Goal: Transaction & Acquisition: Purchase product/service

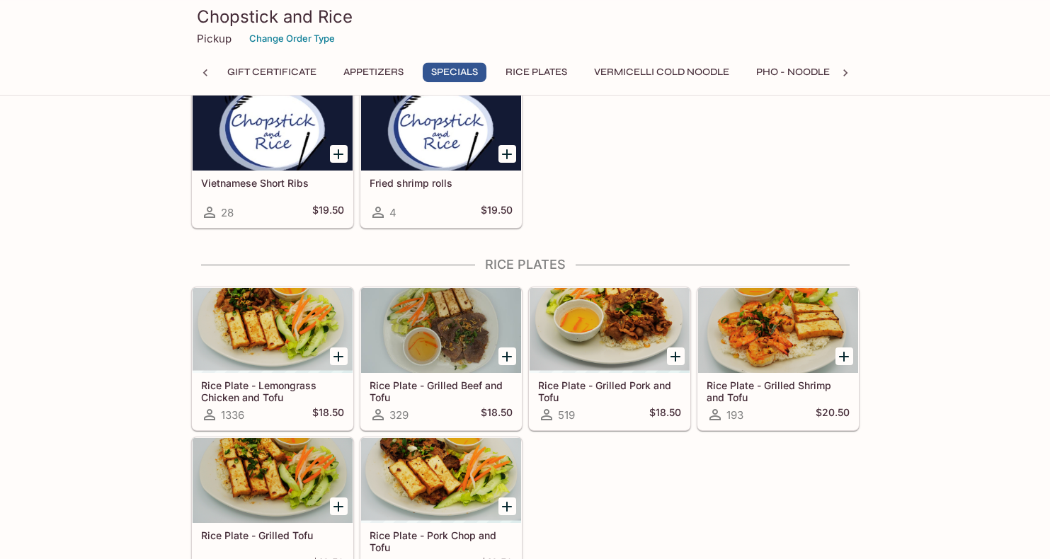
scroll to position [794, 0]
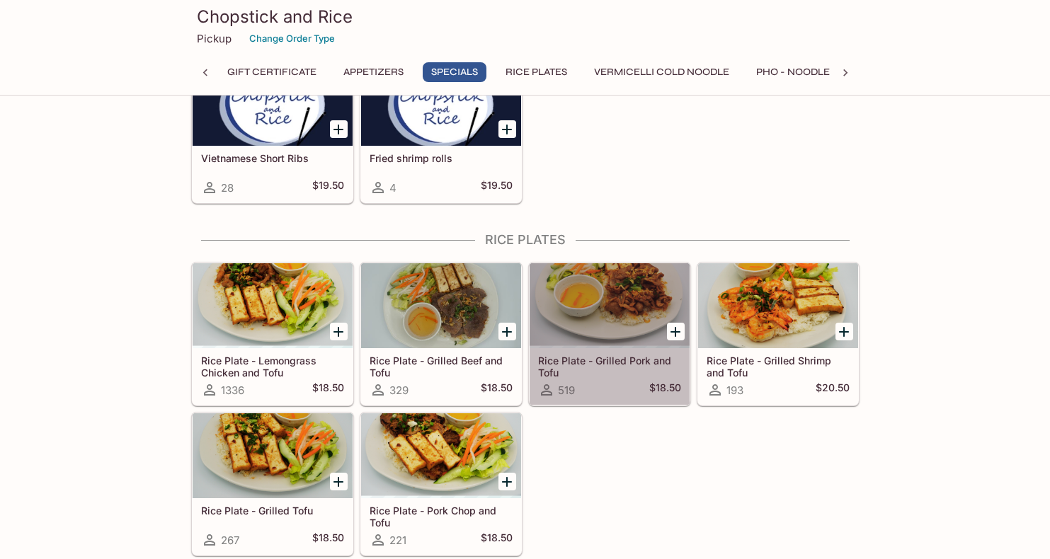
click at [600, 312] on div at bounding box center [610, 305] width 160 height 85
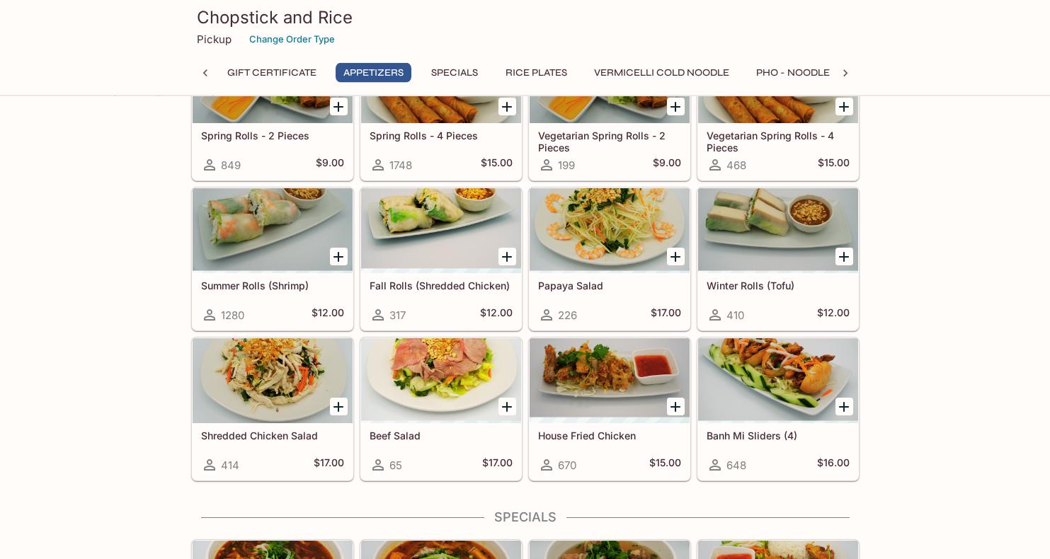
scroll to position [433, 0]
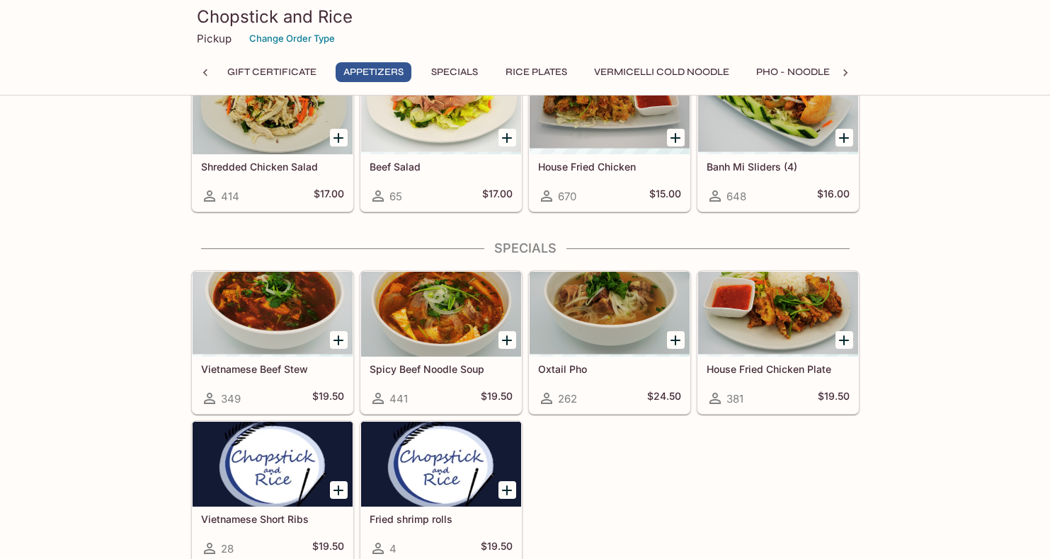
click at [765, 321] on div at bounding box center [778, 314] width 160 height 85
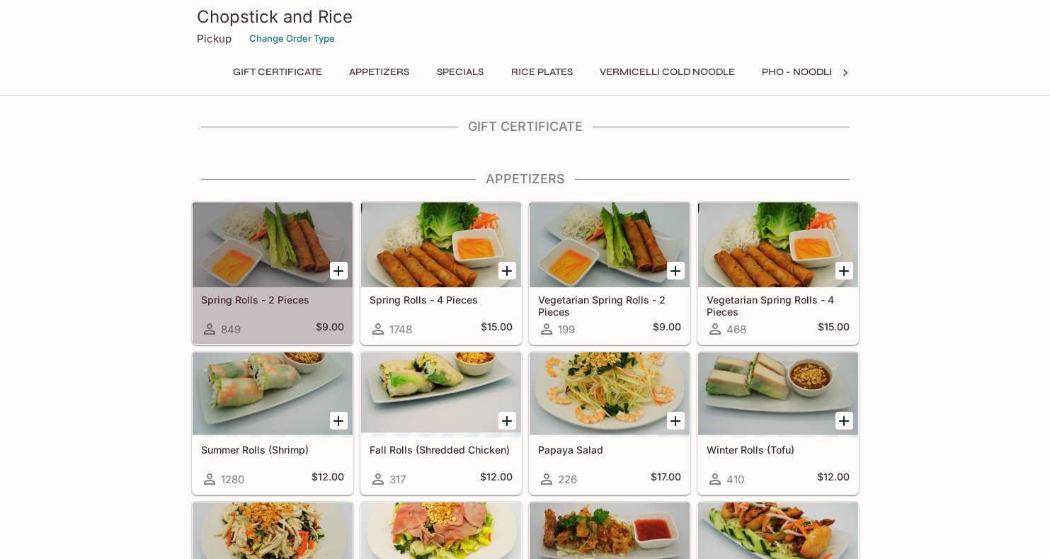
click at [251, 207] on div at bounding box center [273, 245] width 160 height 85
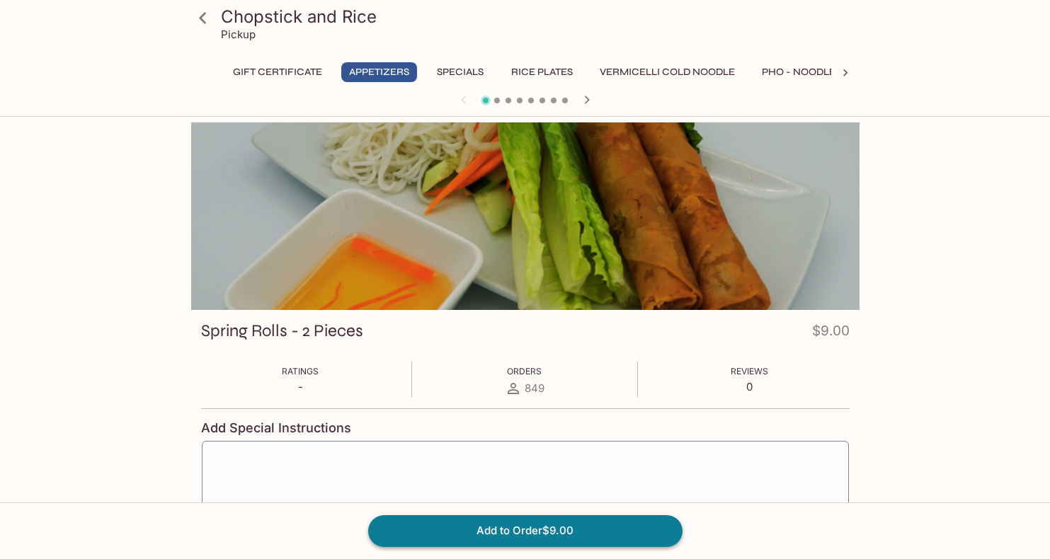
click at [564, 540] on button "Add to Order $9.00" at bounding box center [525, 530] width 314 height 31
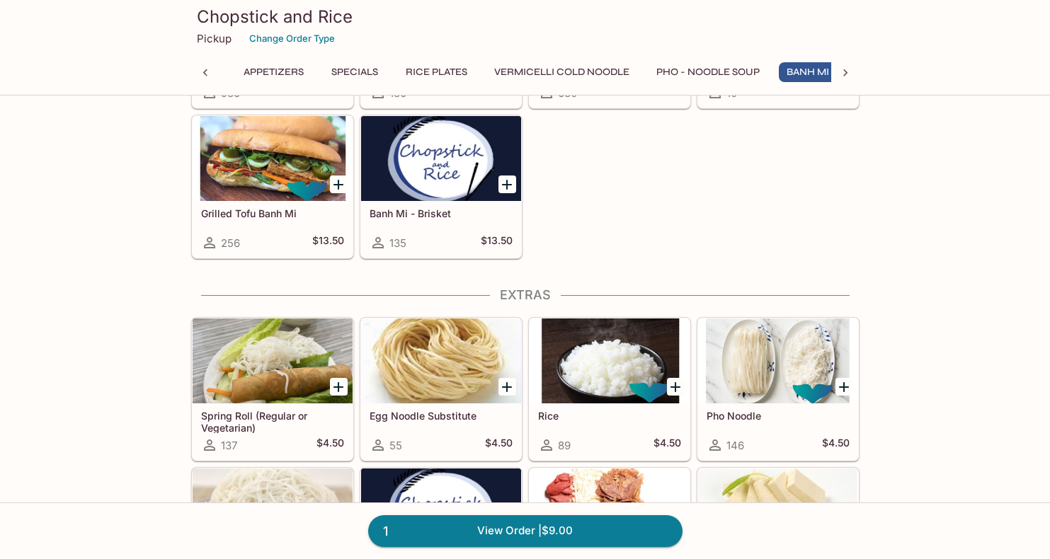
scroll to position [0, 188]
click at [569, 371] on div at bounding box center [610, 361] width 160 height 85
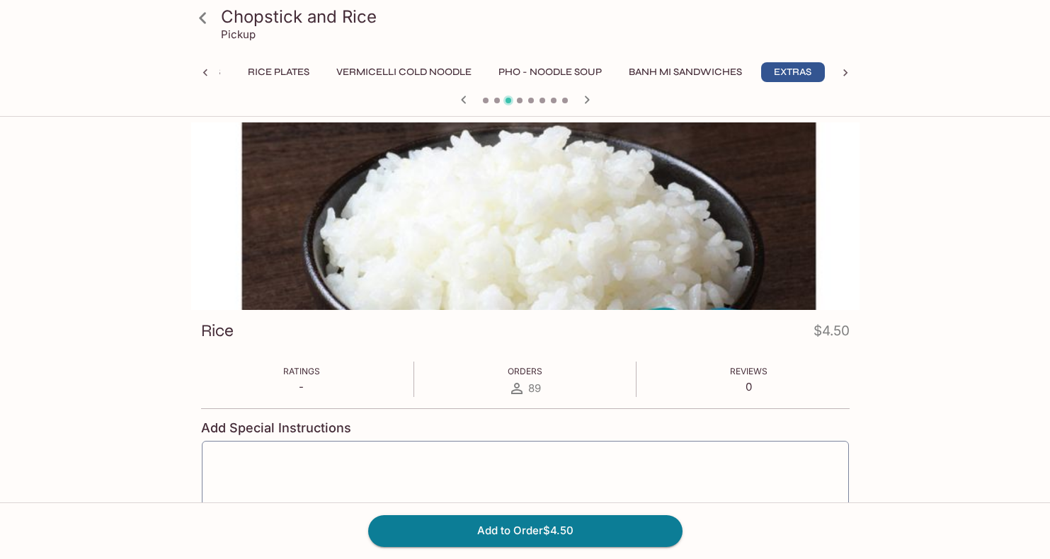
scroll to position [0, 263]
click at [519, 533] on button "Add to Order $4.50" at bounding box center [525, 530] width 314 height 31
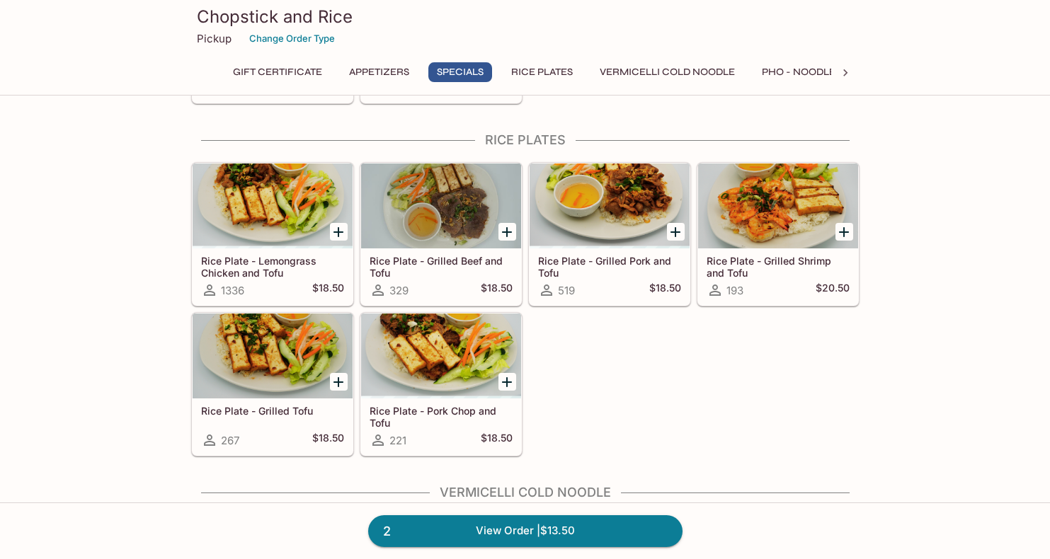
scroll to position [867, 0]
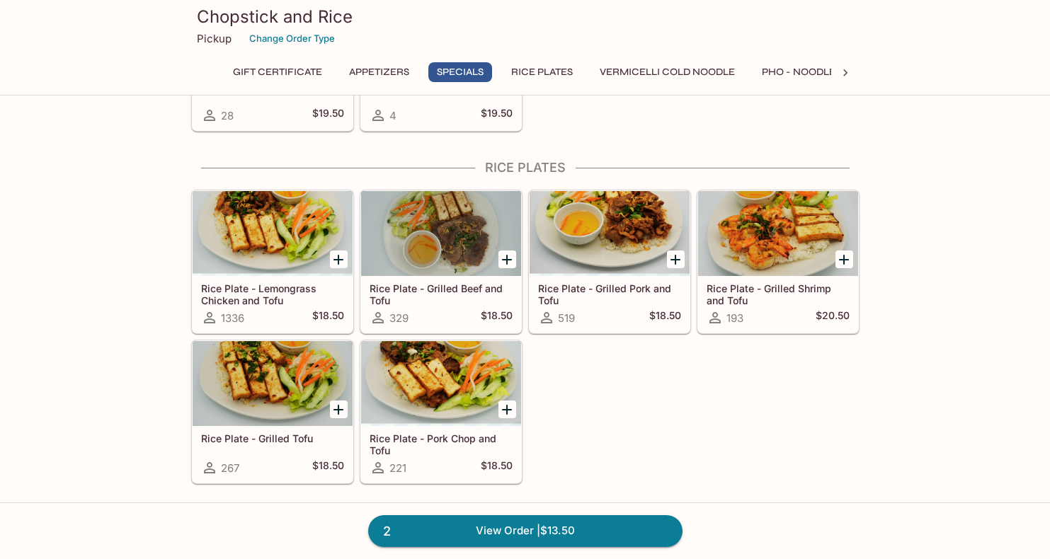
click at [400, 370] on div at bounding box center [441, 383] width 160 height 85
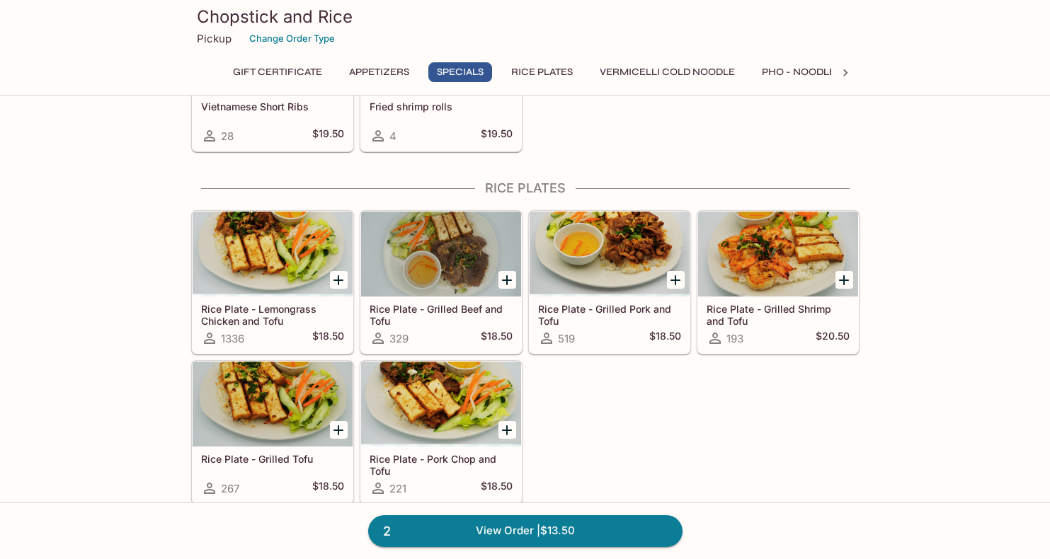
scroll to position [827, 0]
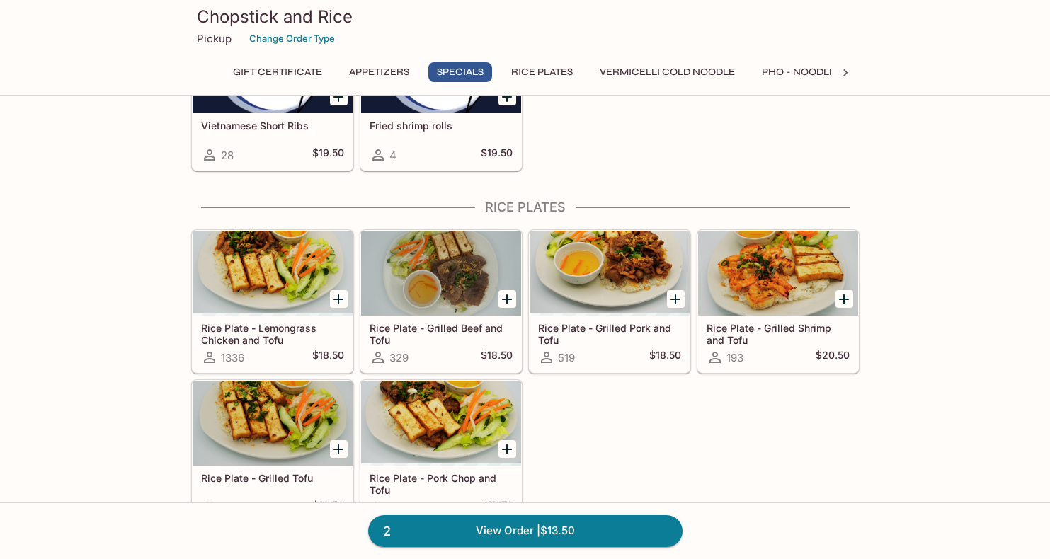
click at [451, 421] on div at bounding box center [441, 423] width 160 height 85
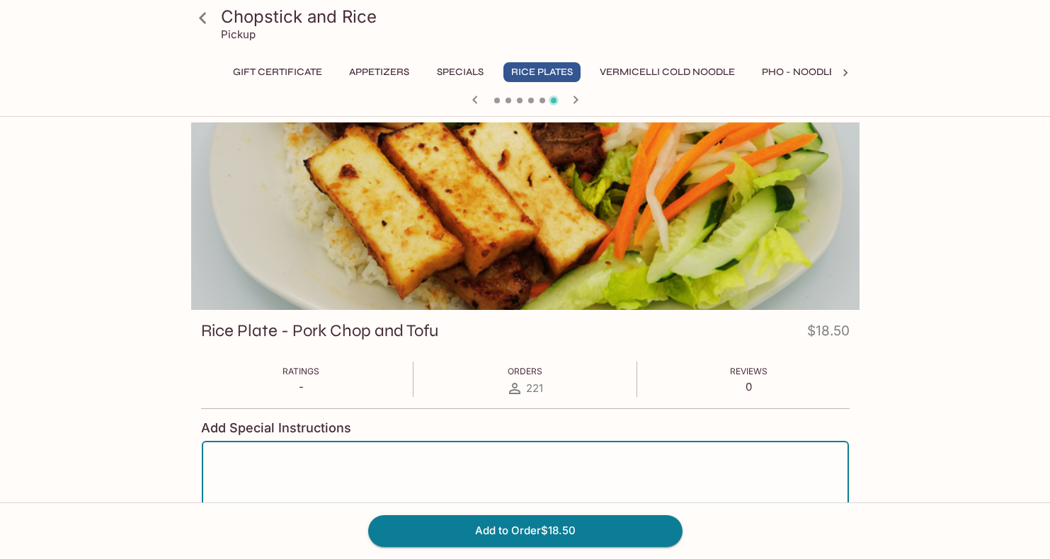
click at [442, 464] on textarea at bounding box center [525, 480] width 627 height 54
type textarea "Sub spring rolls for tofu please"
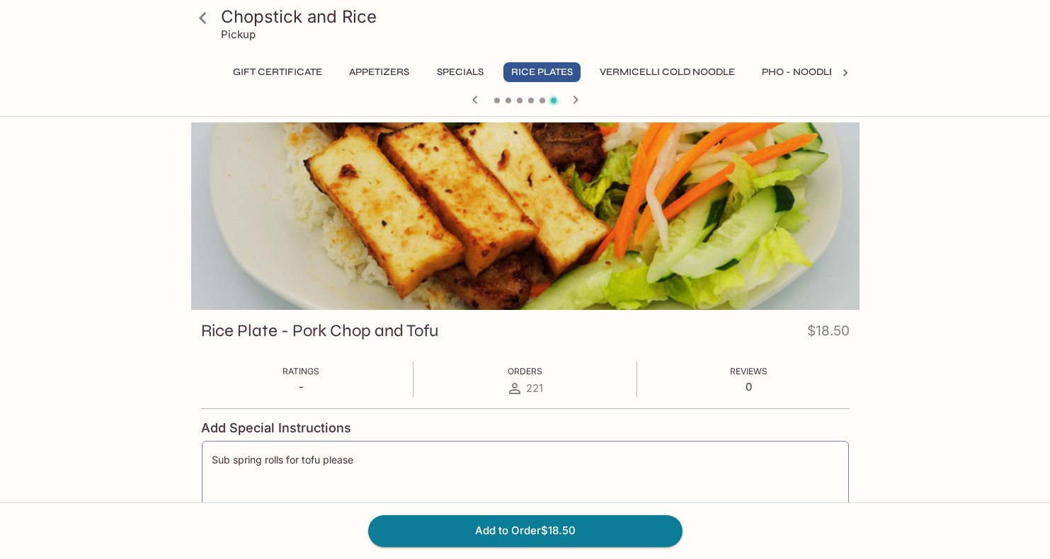
drag, startPoint x: 455, startPoint y: 532, endPoint x: 416, endPoint y: 360, distance: 176.6
click at [416, 360] on div "Chopstick and Rice Pickup Gift Certificate Appetizers Specials Rice Plates Verm…" at bounding box center [525, 387] width 906 height 529
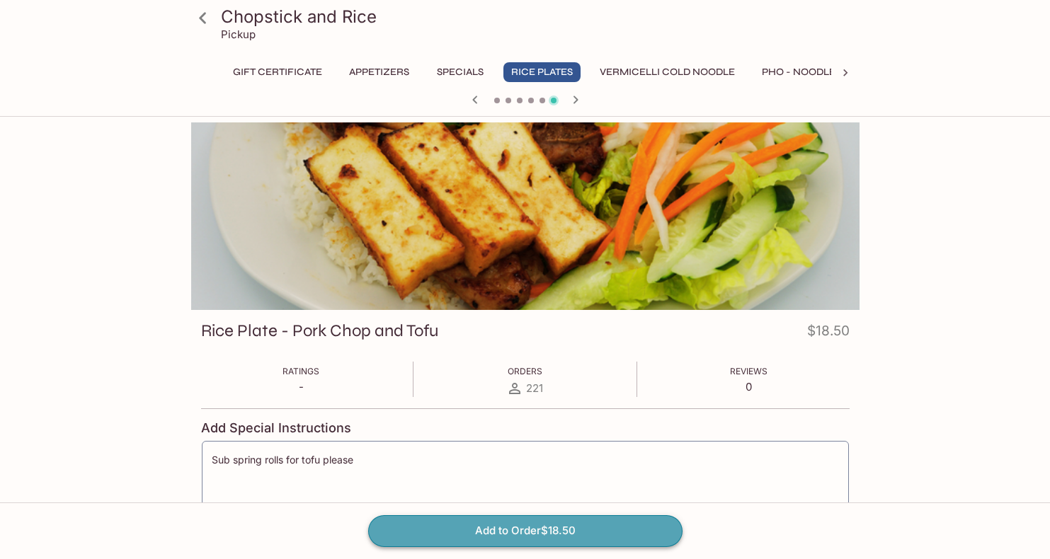
click at [448, 525] on button "Add to Order $18.50" at bounding box center [525, 530] width 314 height 31
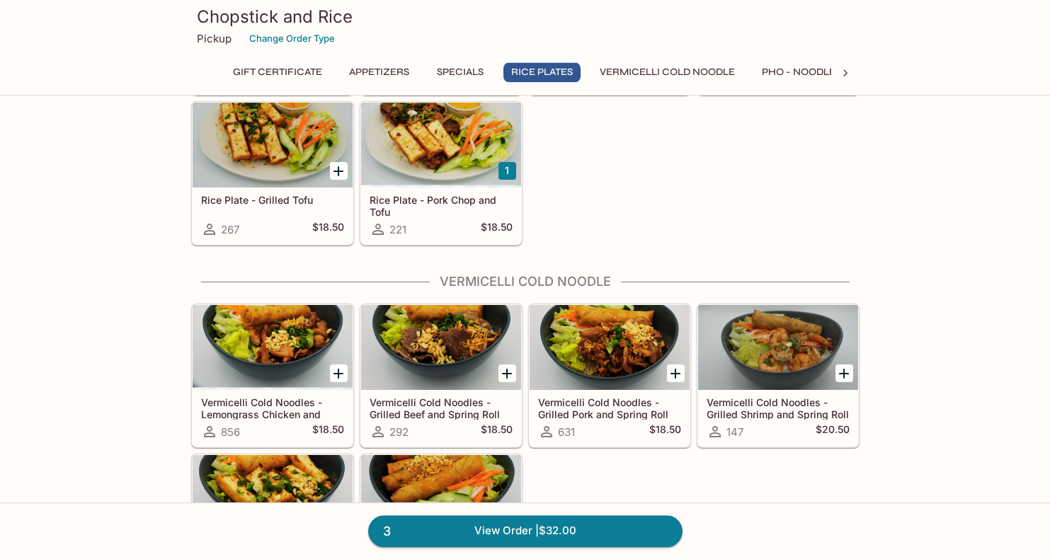
scroll to position [1228, 0]
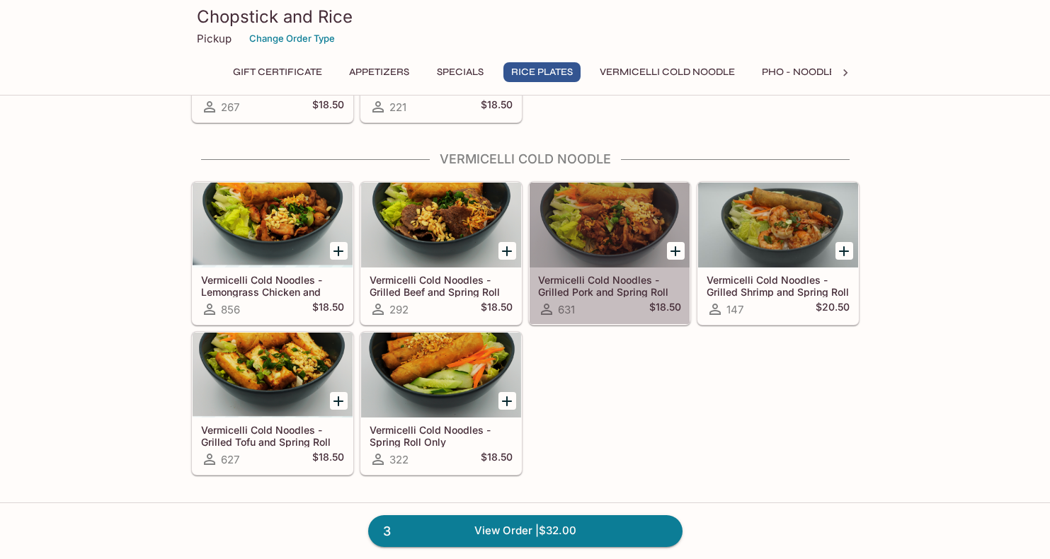
click at [637, 224] on div at bounding box center [610, 225] width 160 height 85
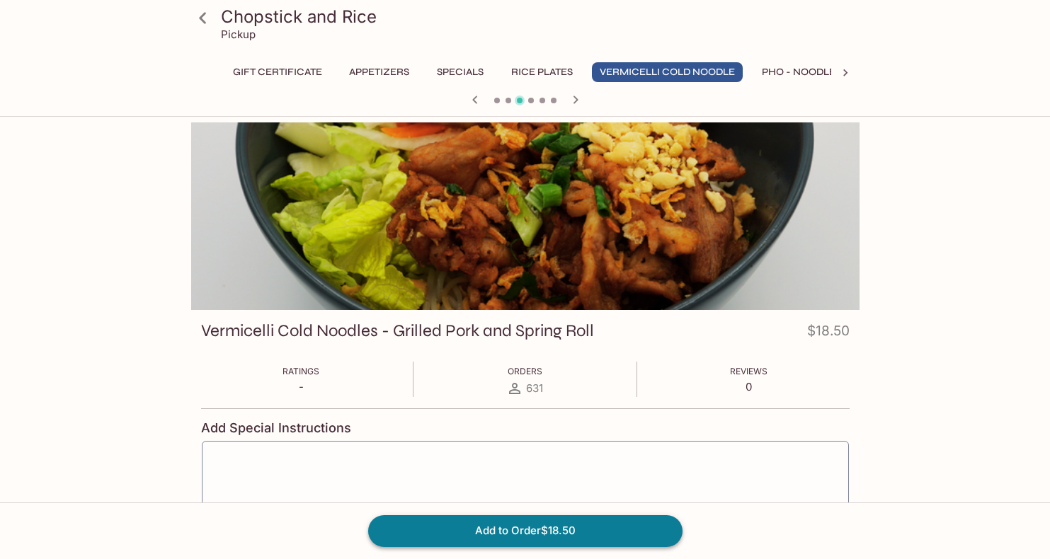
click at [512, 540] on button "Add to Order $18.50" at bounding box center [525, 530] width 314 height 31
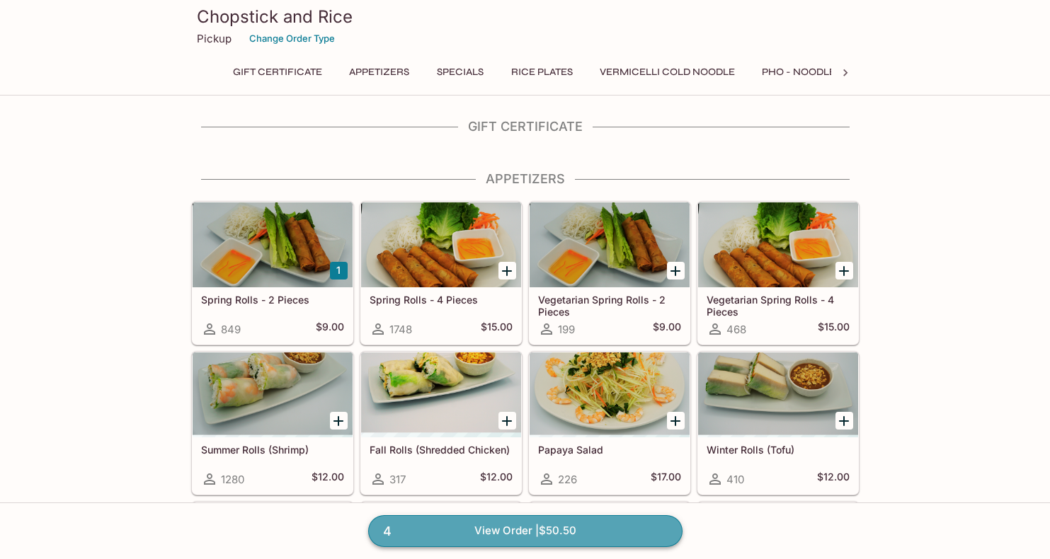
click at [471, 539] on link "4 View Order | $50.50" at bounding box center [525, 530] width 314 height 31
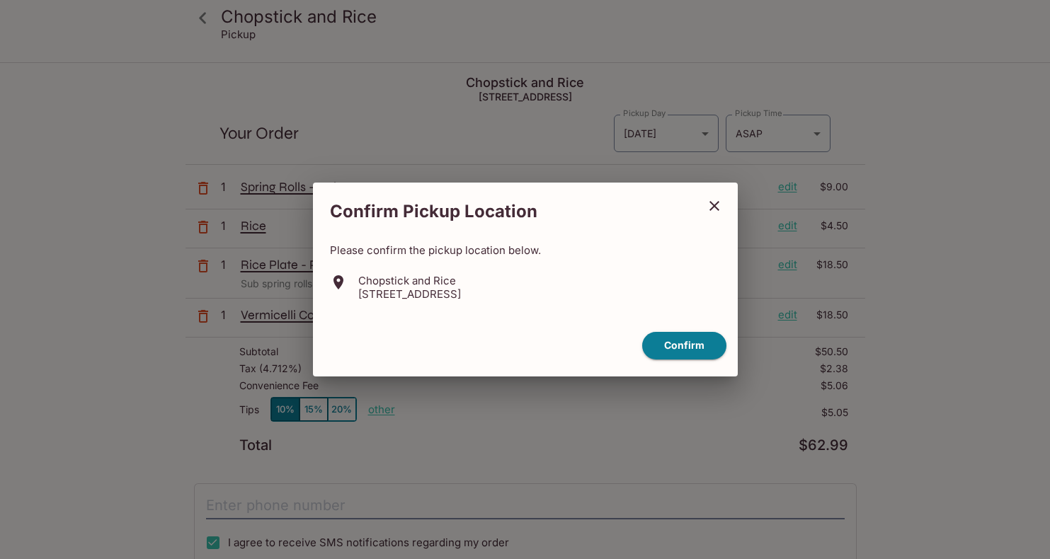
click at [709, 205] on icon "close" at bounding box center [714, 206] width 17 height 17
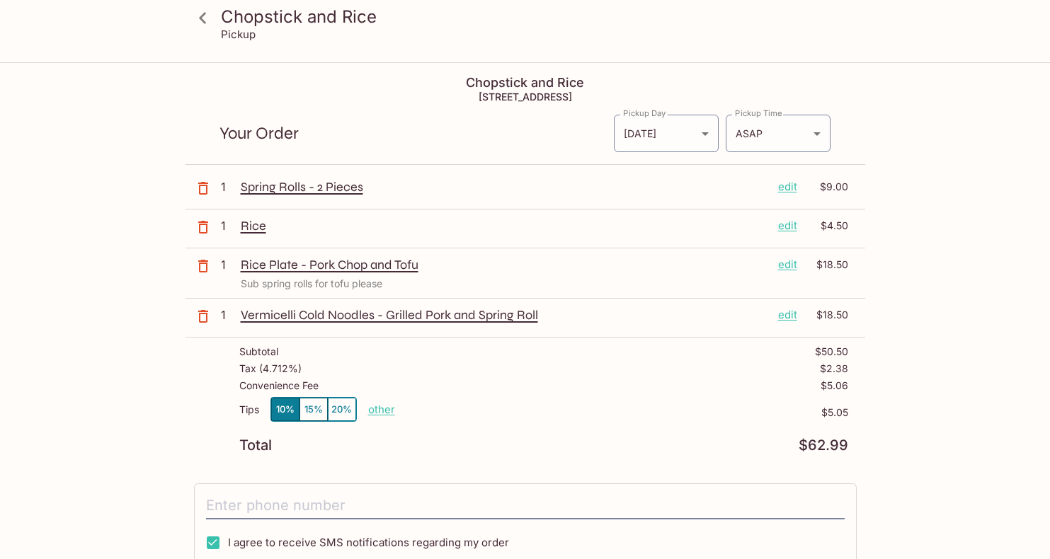
click at [203, 266] on icon "button" at bounding box center [203, 266] width 17 height 17
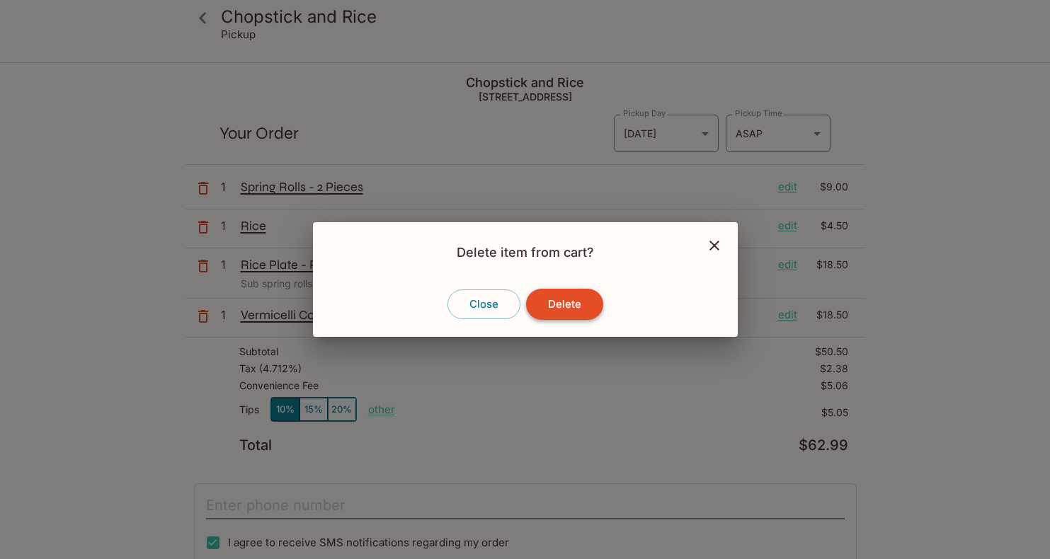
click at [586, 302] on button "Delete" at bounding box center [564, 304] width 77 height 31
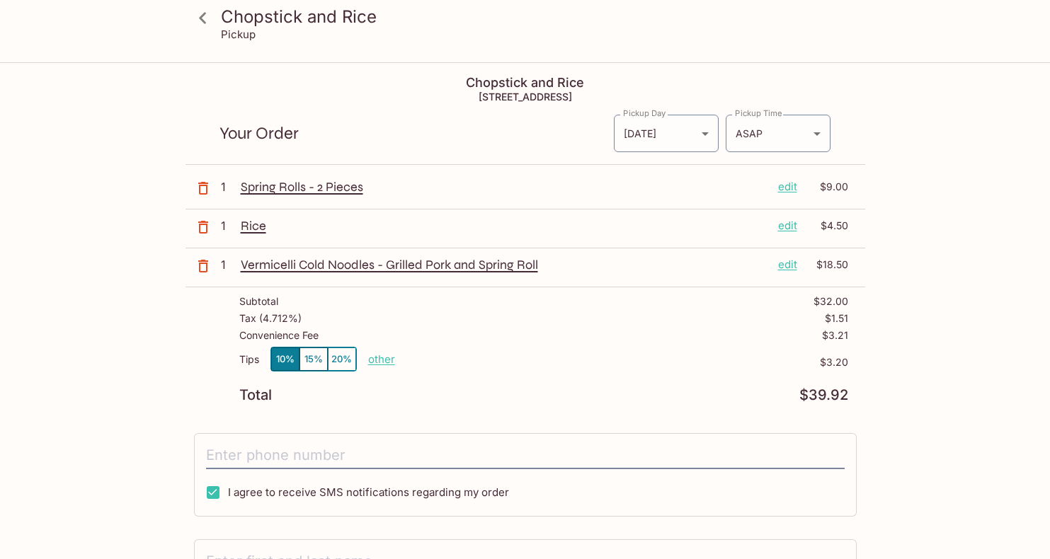
click at [384, 358] on p "other" at bounding box center [381, 359] width 27 height 13
type input "2.00"
click at [914, 361] on div "Chopstick and Rice Pickup Chopstick and Rice 333 Keahole St Ste 2E10 Honolulu, …" at bounding box center [525, 401] width 906 height 675
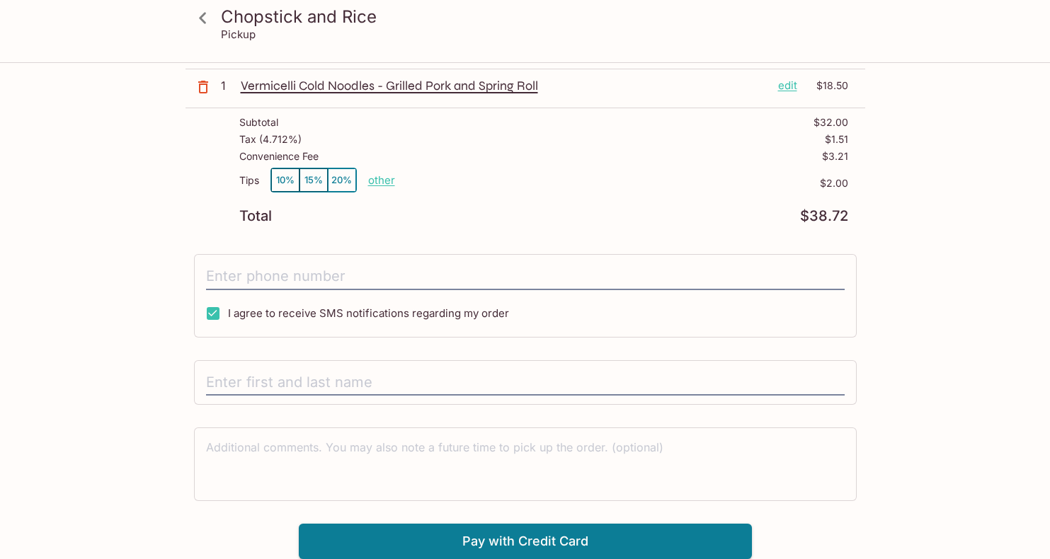
click at [219, 309] on input "I agree to receive SMS notifications regarding my order" at bounding box center [213, 314] width 28 height 28
checkbox input "false"
click at [257, 270] on input "tel" at bounding box center [525, 276] width 639 height 27
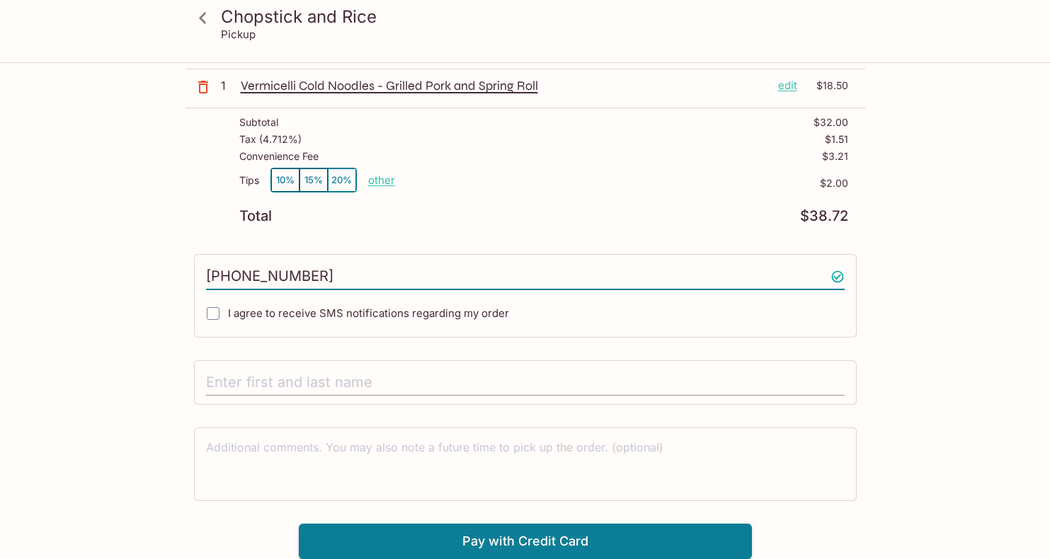
type input "(808) 212-8365"
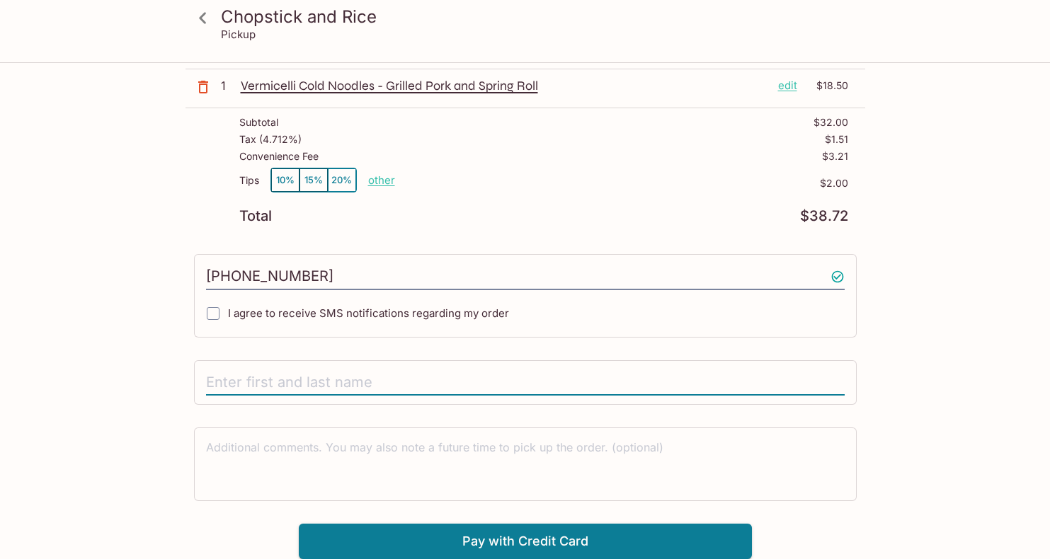
click at [262, 372] on input "text" at bounding box center [525, 383] width 639 height 27
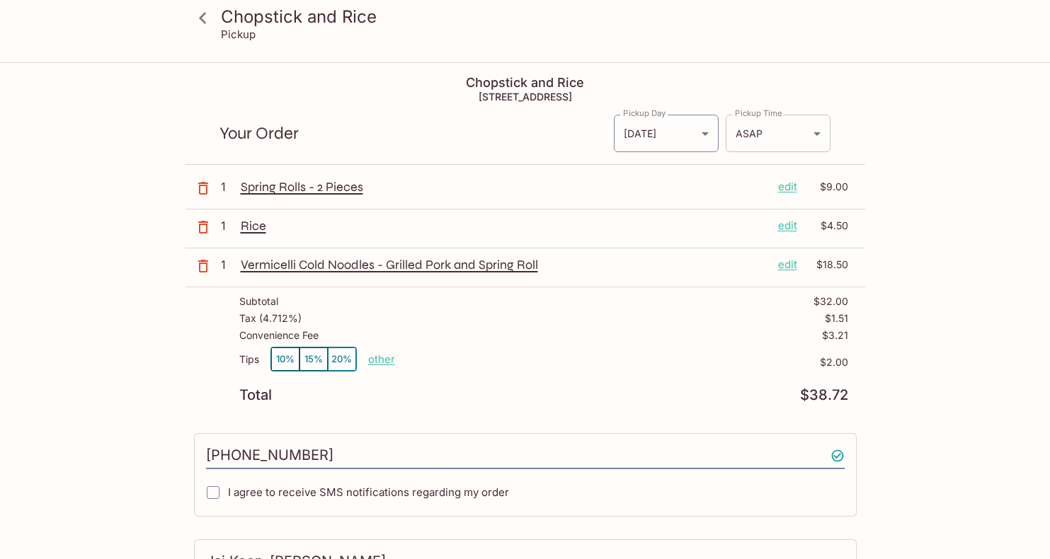
type input "Jai Keep-Barnes"
click at [770, 138] on body "Chopstick and Rice Pickup Chopstick and Rice 333 Keahole St Ste 2E10 Honolulu, …" at bounding box center [525, 343] width 1050 height 559
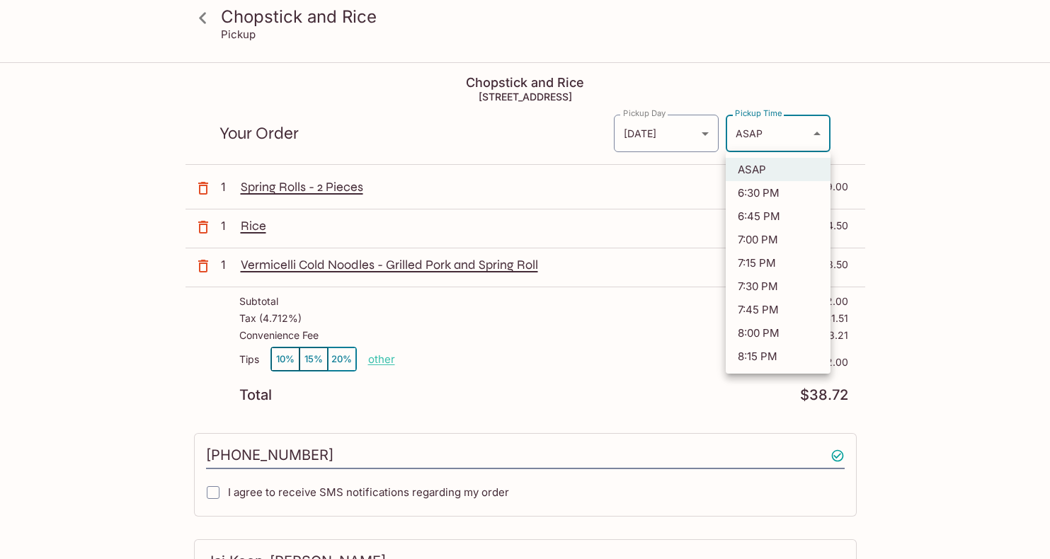
click at [775, 209] on li "6:45 PM" at bounding box center [778, 216] width 105 height 23
type input "2025-09-30T04:45:17.000000Z"
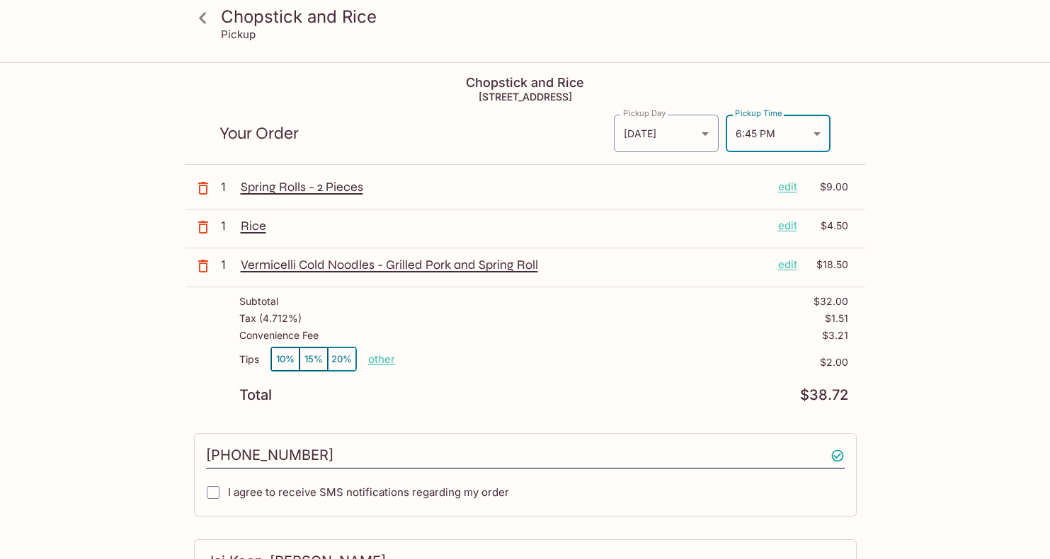
click at [959, 375] on div "Chopstick and Rice Pickup Chopstick and Rice 333 Keahole St Ste 2E10 Honolulu, …" at bounding box center [525, 401] width 906 height 675
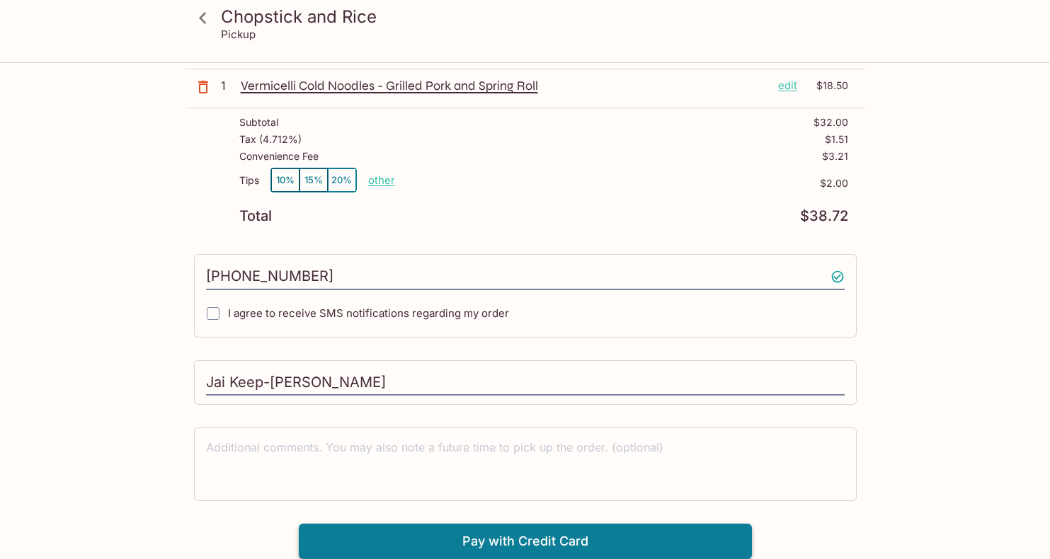
click at [654, 532] on button "Pay with Credit Card" at bounding box center [525, 541] width 453 height 35
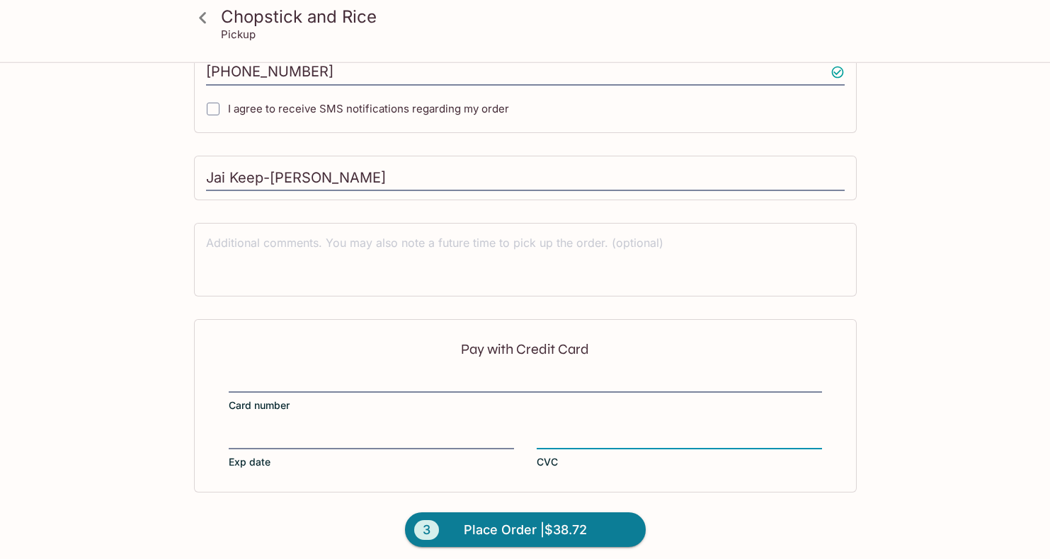
scroll to position [392, 0]
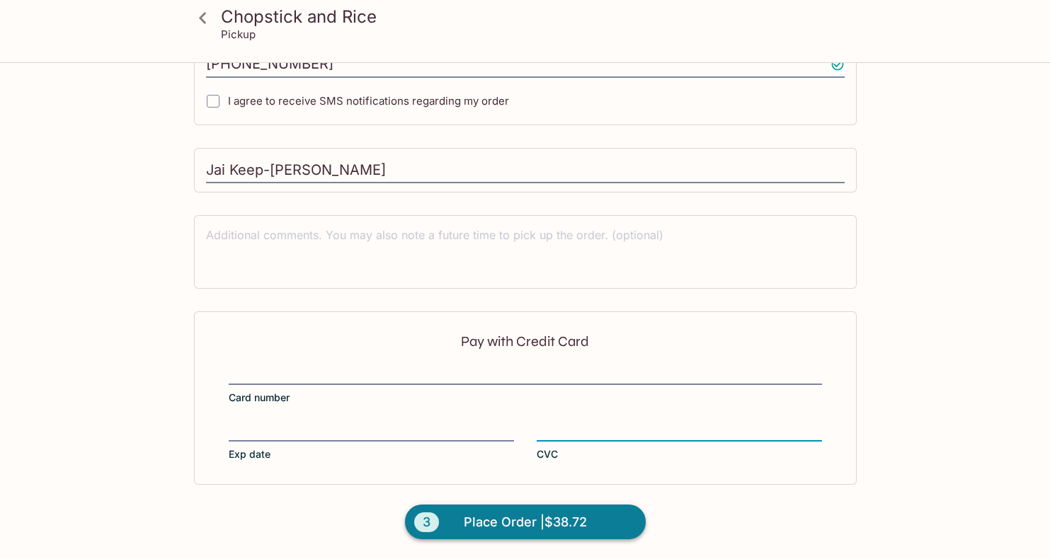
click at [520, 520] on span "Place Order | $38.72" at bounding box center [525, 522] width 123 height 23
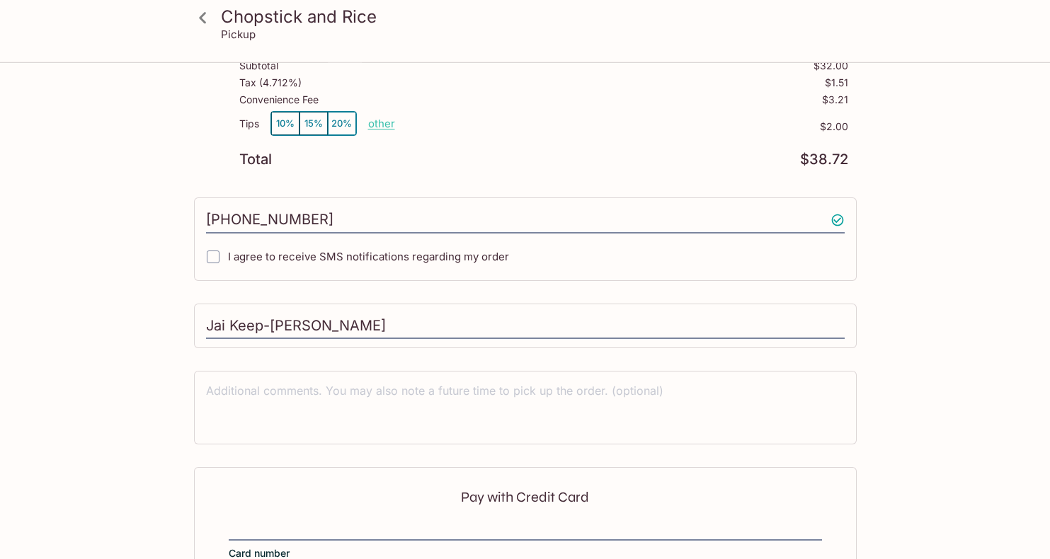
scroll to position [0, 0]
